Goal: Information Seeking & Learning: Learn about a topic

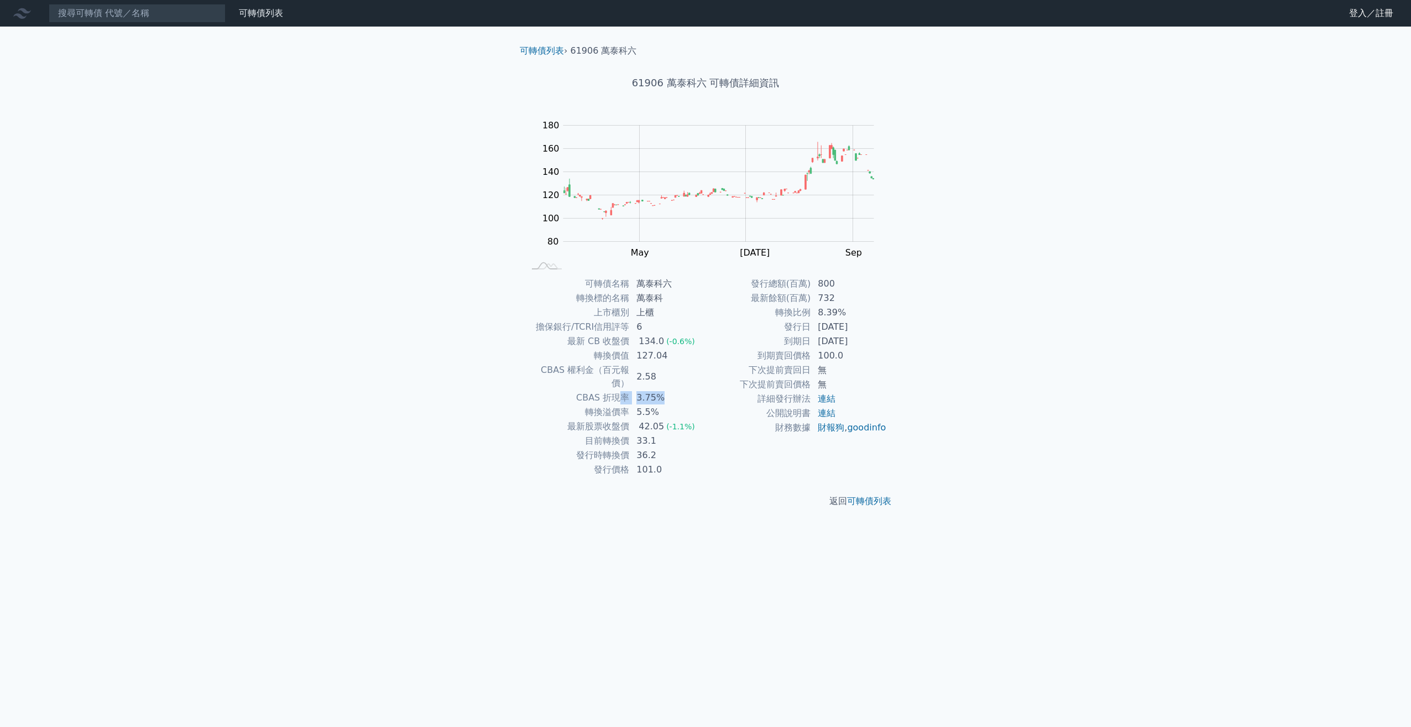
drag, startPoint x: 643, startPoint y: 384, endPoint x: 622, endPoint y: 382, distance: 20.5
click at [625, 390] on tr "CBAS 折現率 3.75%" at bounding box center [614, 397] width 181 height 14
click at [454, 348] on div "可轉債列表 財務數據 可轉債列表 財務數據 登入／註冊 登入／註冊 可轉債列表 › 61906 萬泰科六 61906 萬泰科六 可轉債詳細資訊 Zoom Ou…" at bounding box center [705, 363] width 1411 height 727
drag, startPoint x: 653, startPoint y: 427, endPoint x: 633, endPoint y: 428, distance: 19.9
click at [633, 434] on td "33.1" at bounding box center [668, 441] width 76 height 14
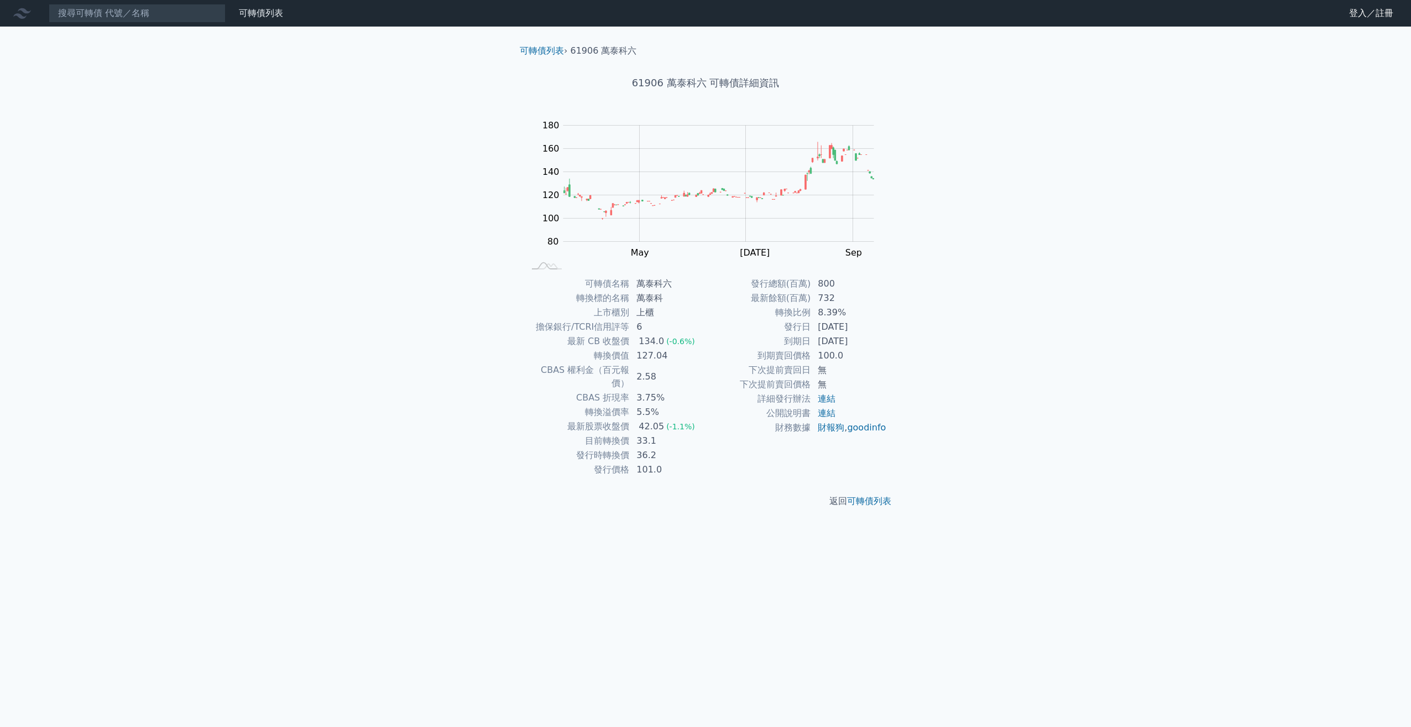
click at [697, 462] on td "101.0" at bounding box center [668, 469] width 76 height 14
drag, startPoint x: 574, startPoint y: 429, endPoint x: 681, endPoint y: 428, distance: 107.3
click at [681, 434] on tr "目前轉換價 33.1" at bounding box center [614, 441] width 181 height 14
click at [681, 434] on td "33.1" at bounding box center [668, 441] width 76 height 14
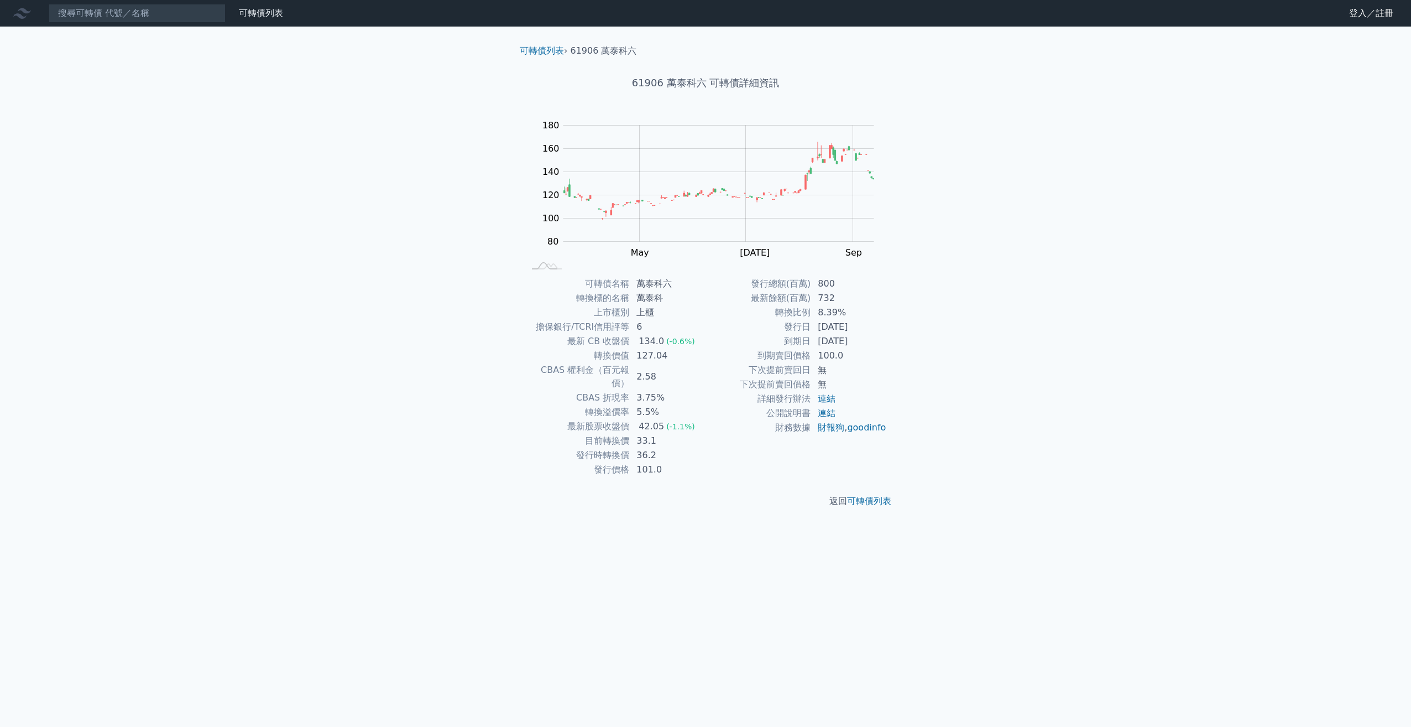
click at [676, 448] on td "36.2" at bounding box center [668, 455] width 76 height 14
drag, startPoint x: 669, startPoint y: 440, endPoint x: 573, endPoint y: 441, distance: 95.7
click at [573, 448] on tr "發行時轉換價 36.2" at bounding box center [614, 455] width 181 height 14
click at [570, 448] on td "發行時轉換價" at bounding box center [577, 455] width 106 height 14
drag, startPoint x: 572, startPoint y: 429, endPoint x: 664, endPoint y: 428, distance: 91.3
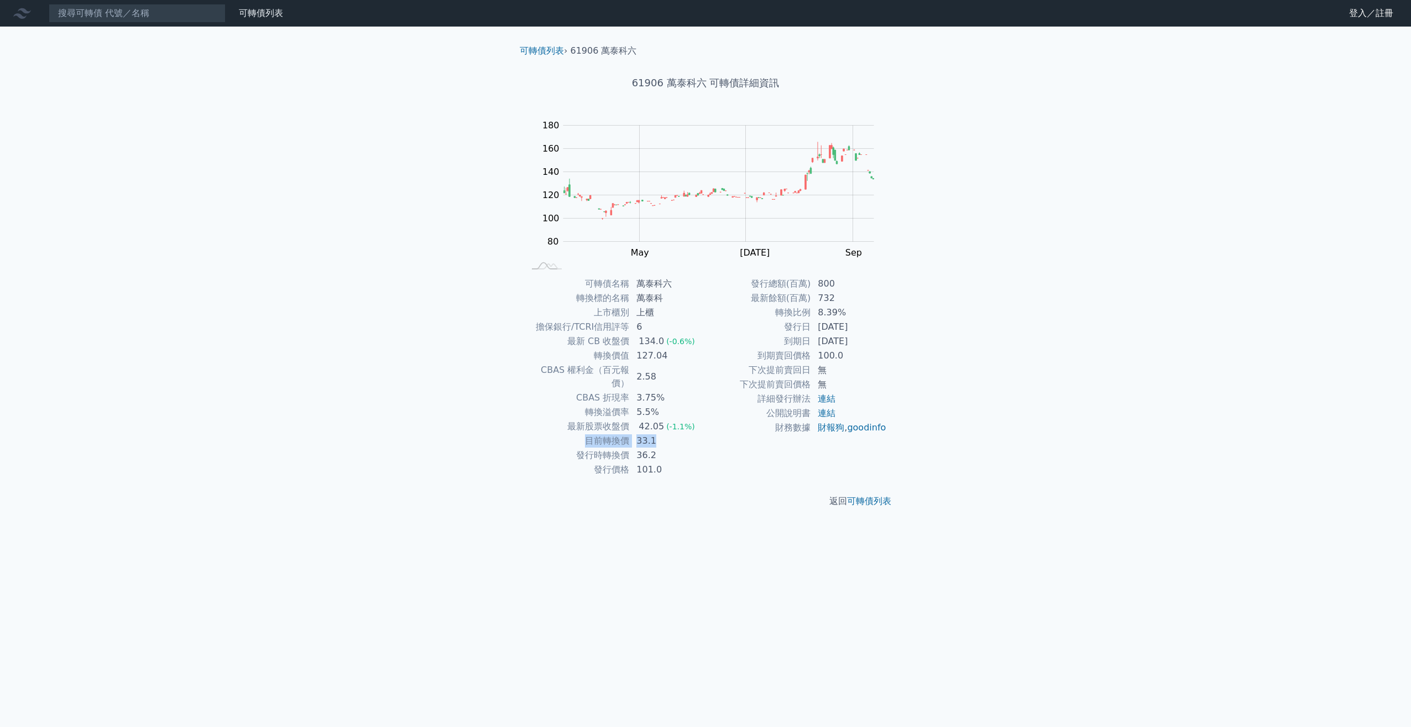
click at [664, 434] on tr "目前轉換價 33.1" at bounding box center [614, 441] width 181 height 14
click at [664, 448] on td "36.2" at bounding box center [668, 455] width 76 height 14
drag, startPoint x: 835, startPoint y: 295, endPoint x: 804, endPoint y: 298, distance: 30.5
click at [804, 298] on tr "最新餘額(百萬) 732" at bounding box center [796, 298] width 181 height 14
click at [814, 342] on td "[DATE]" at bounding box center [849, 341] width 76 height 14
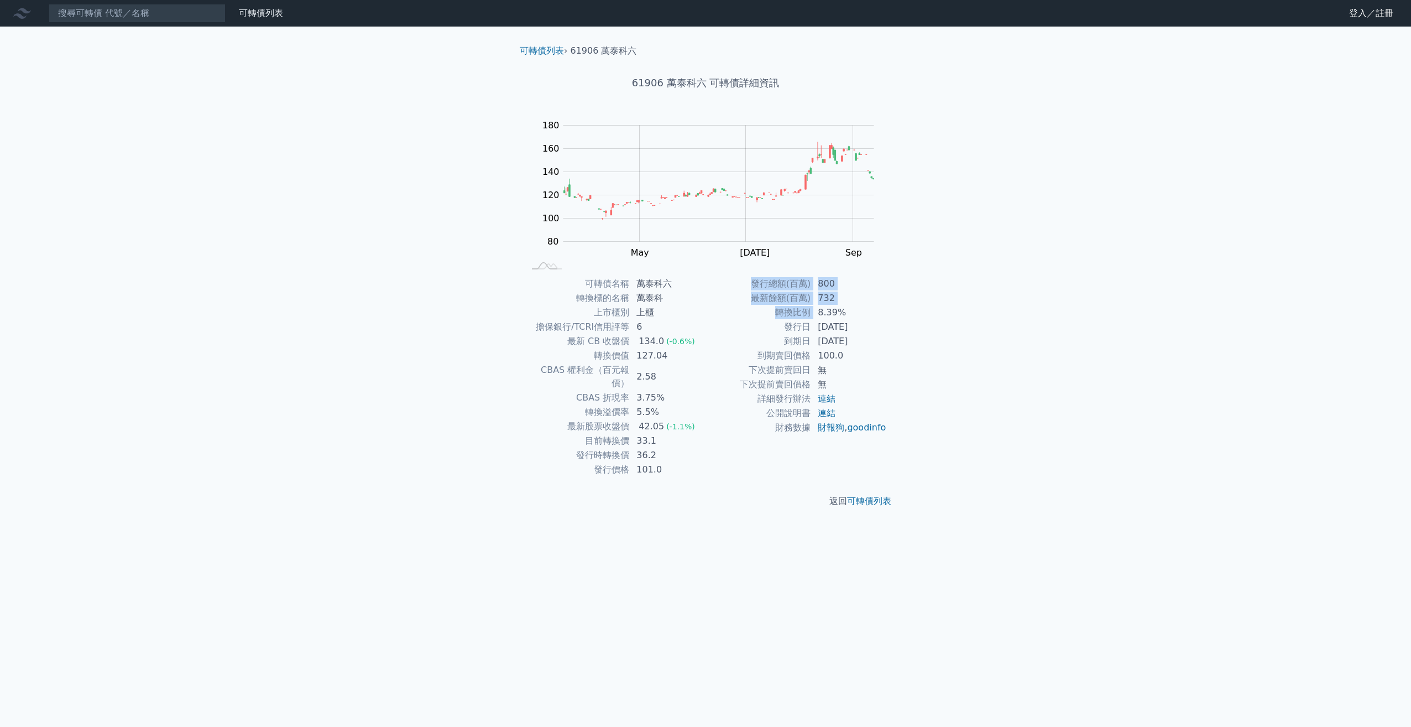
drag, startPoint x: 814, startPoint y: 310, endPoint x: 889, endPoint y: 309, distance: 75.8
click at [889, 309] on div "可轉債名稱 萬泰科六 轉換標的名稱 萬泰科 上市櫃別 上櫃 擔保銀行/TCRI信用評等 6 最新 CB 收盤價 134.0 (-0.6%) 轉換價值 127.…" at bounding box center [705, 377] width 389 height 200
click at [739, 347] on td "到期日" at bounding box center [759, 341] width 106 height 14
click at [725, 111] on div "可轉債列表 › 61906 萬泰科六 61906 萬泰科六 可轉債詳細資訊 Zoom Out 100 40 60 80 100 120 140 160 180…" at bounding box center [705, 276] width 389 height 499
